Goal: Navigation & Orientation: Find specific page/section

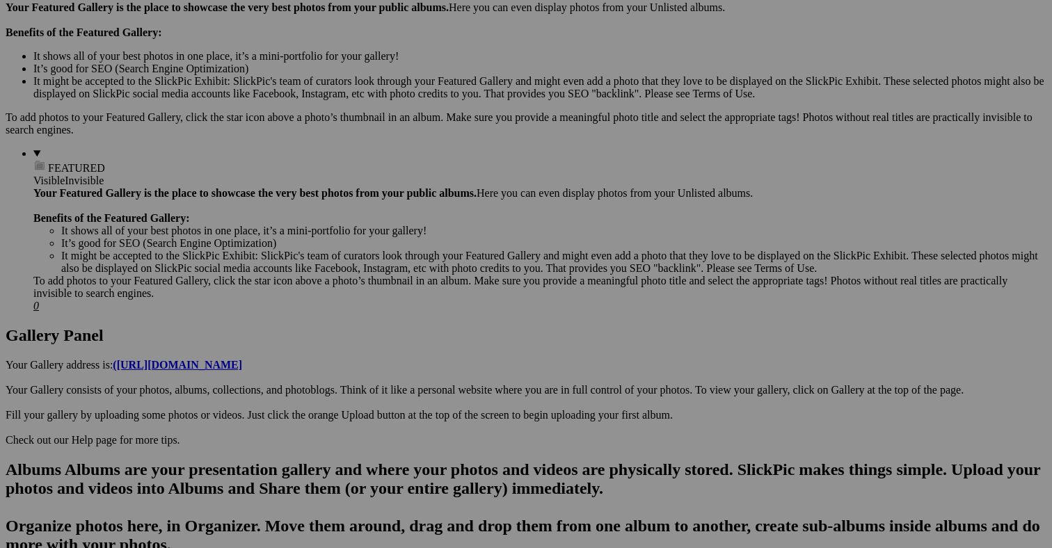
scroll to position [449, 0]
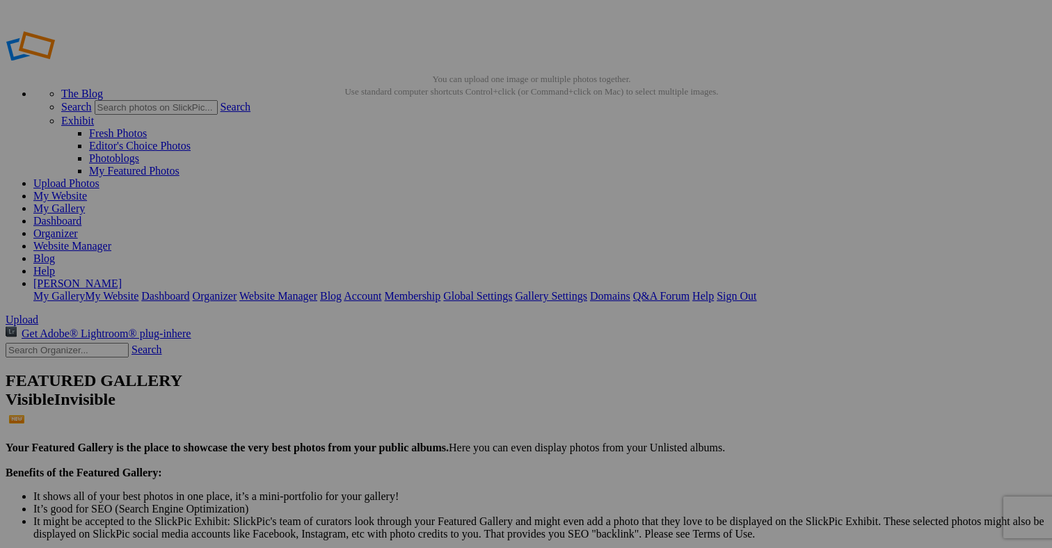
scroll to position [162, 0]
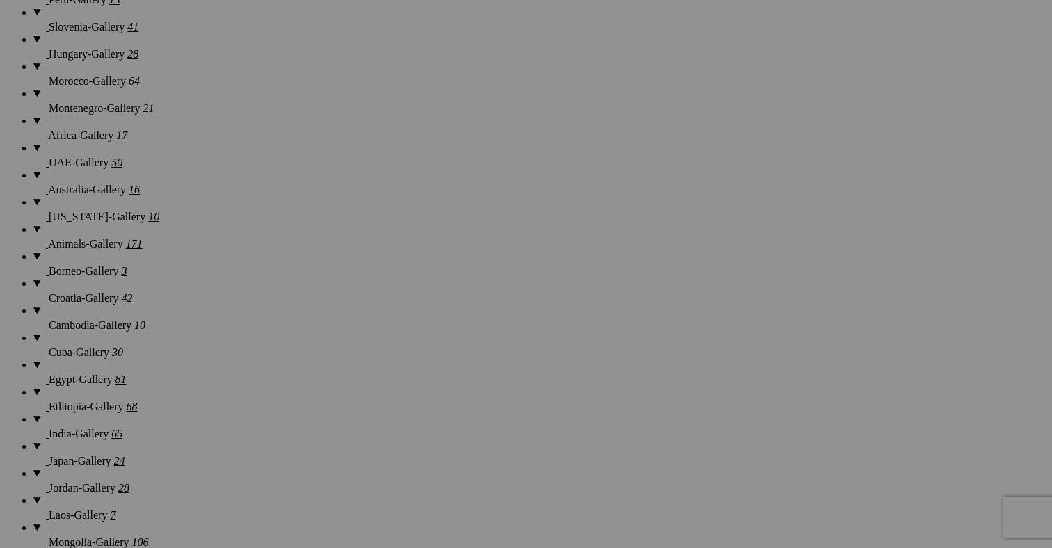
scroll to position [1358, 0]
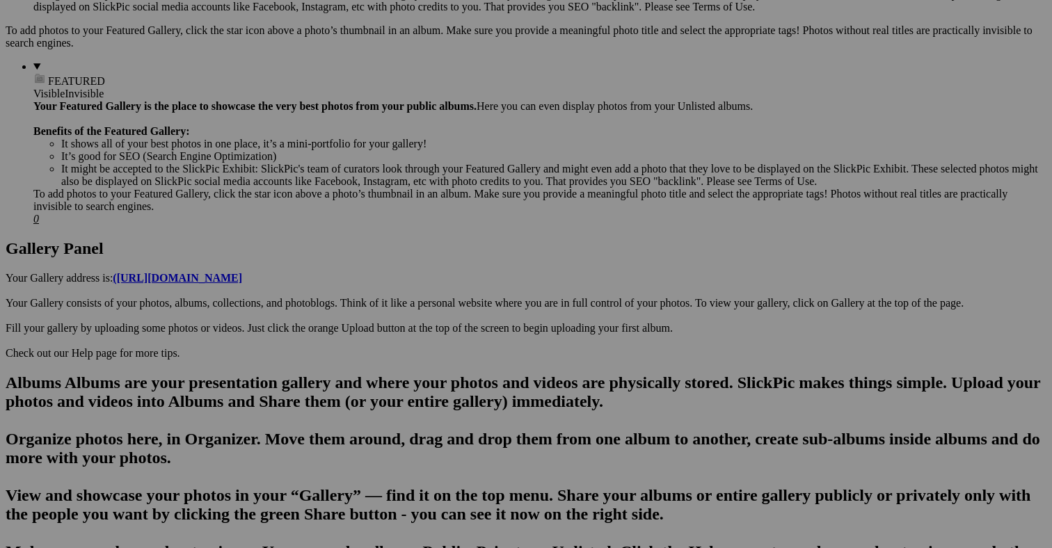
scroll to position [554, 0]
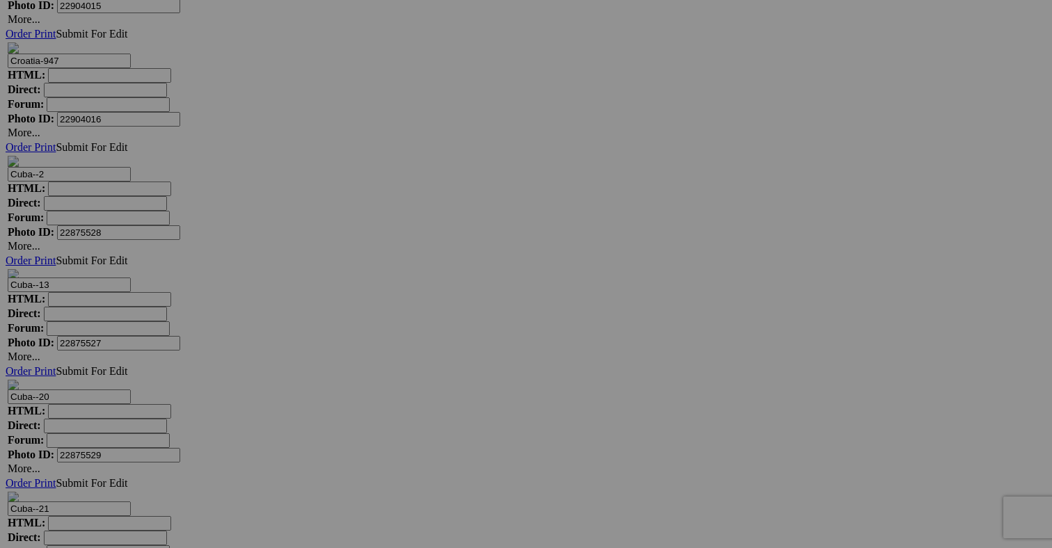
scroll to position [7548, 0]
